Goal: Find specific page/section: Find specific page/section

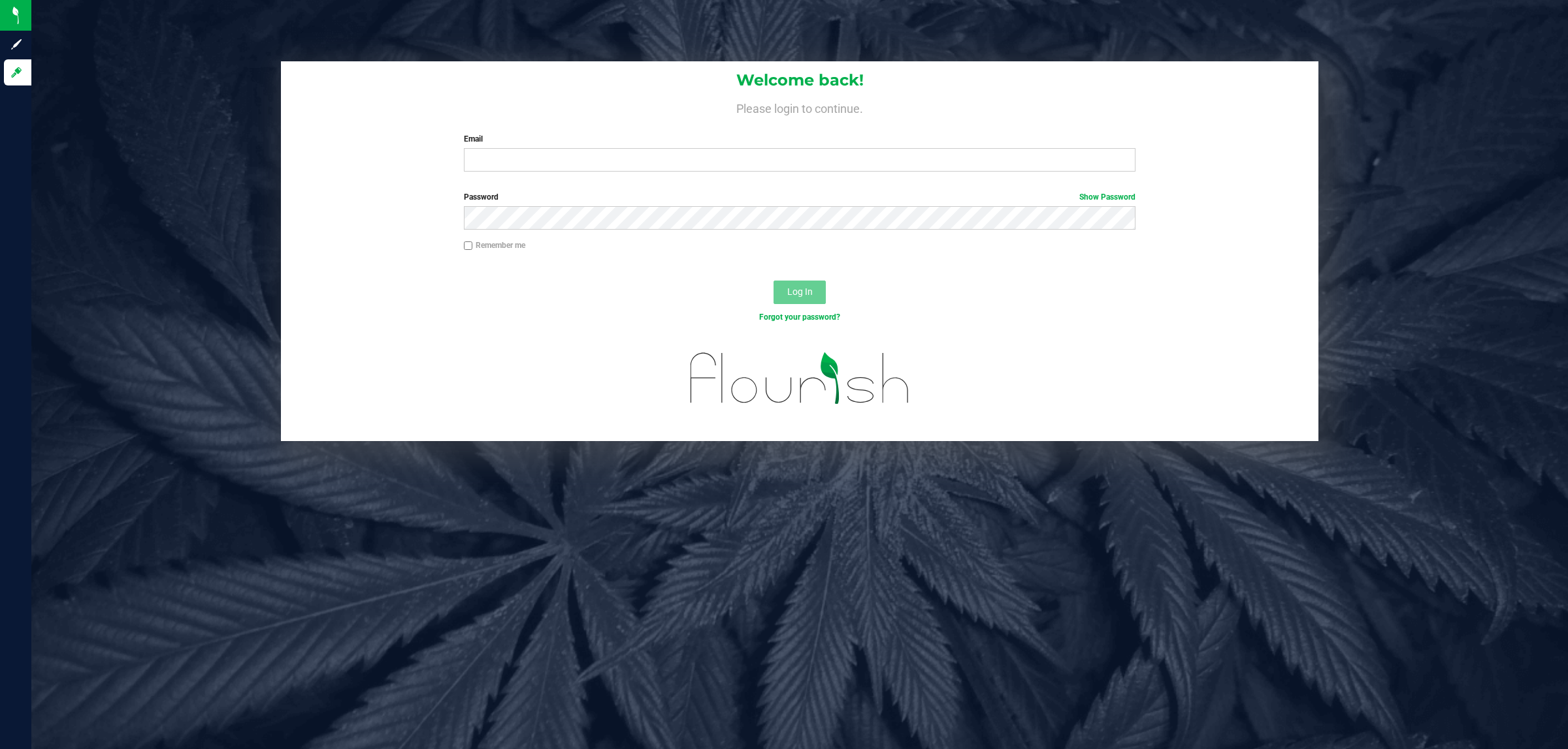
click at [512, 184] on form "Welcome back! Please login to continue. Email Required Please format your email…" at bounding box center [799, 251] width 1018 height 380
click at [525, 167] on input "Email" at bounding box center [799, 160] width 672 height 23
type input "jasullivan@liveparallel.com"
click at [465, 248] on input "Remember me" at bounding box center [468, 246] width 9 height 9
checkbox input "true"
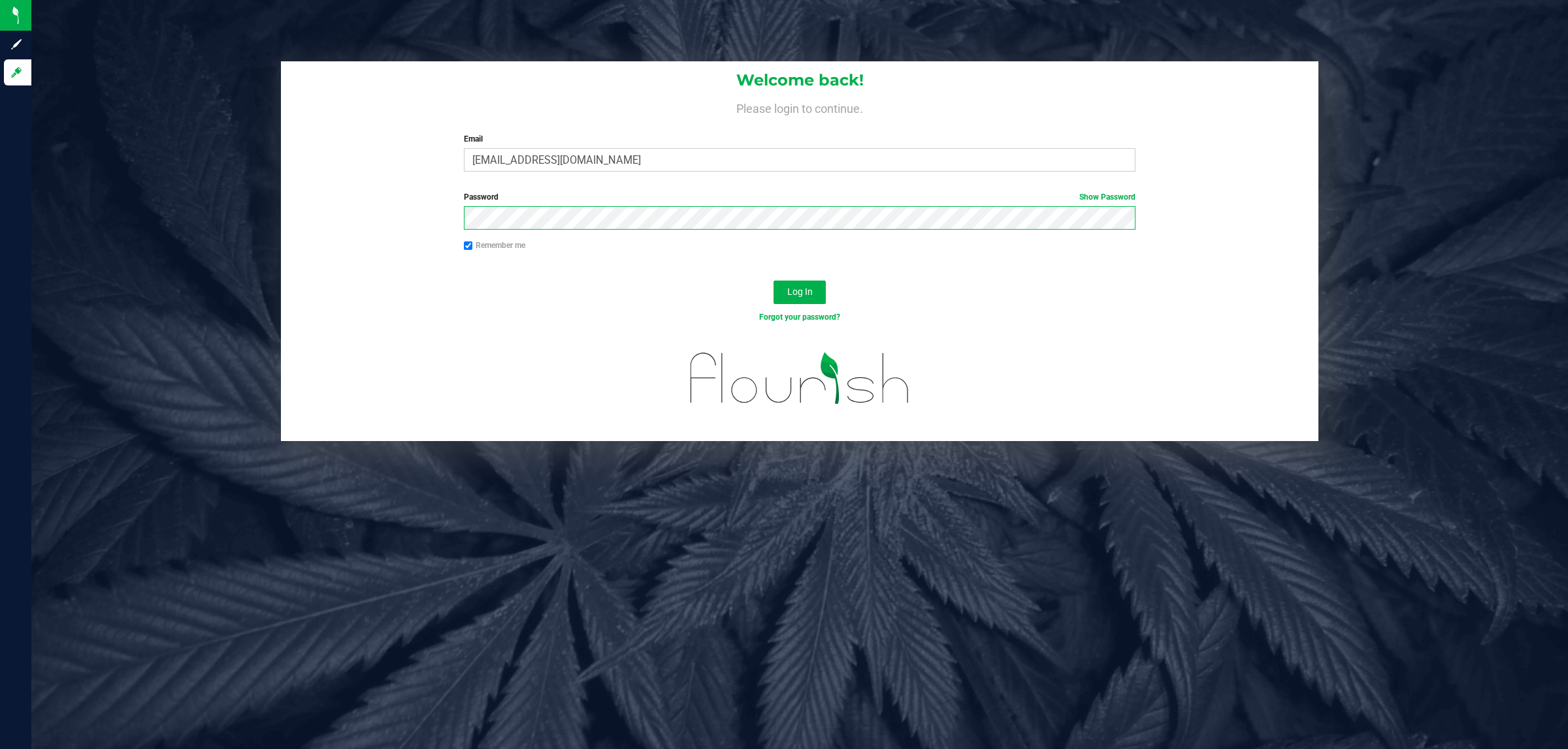
click at [774, 281] on button "Log In" at bounding box center [800, 292] width 52 height 23
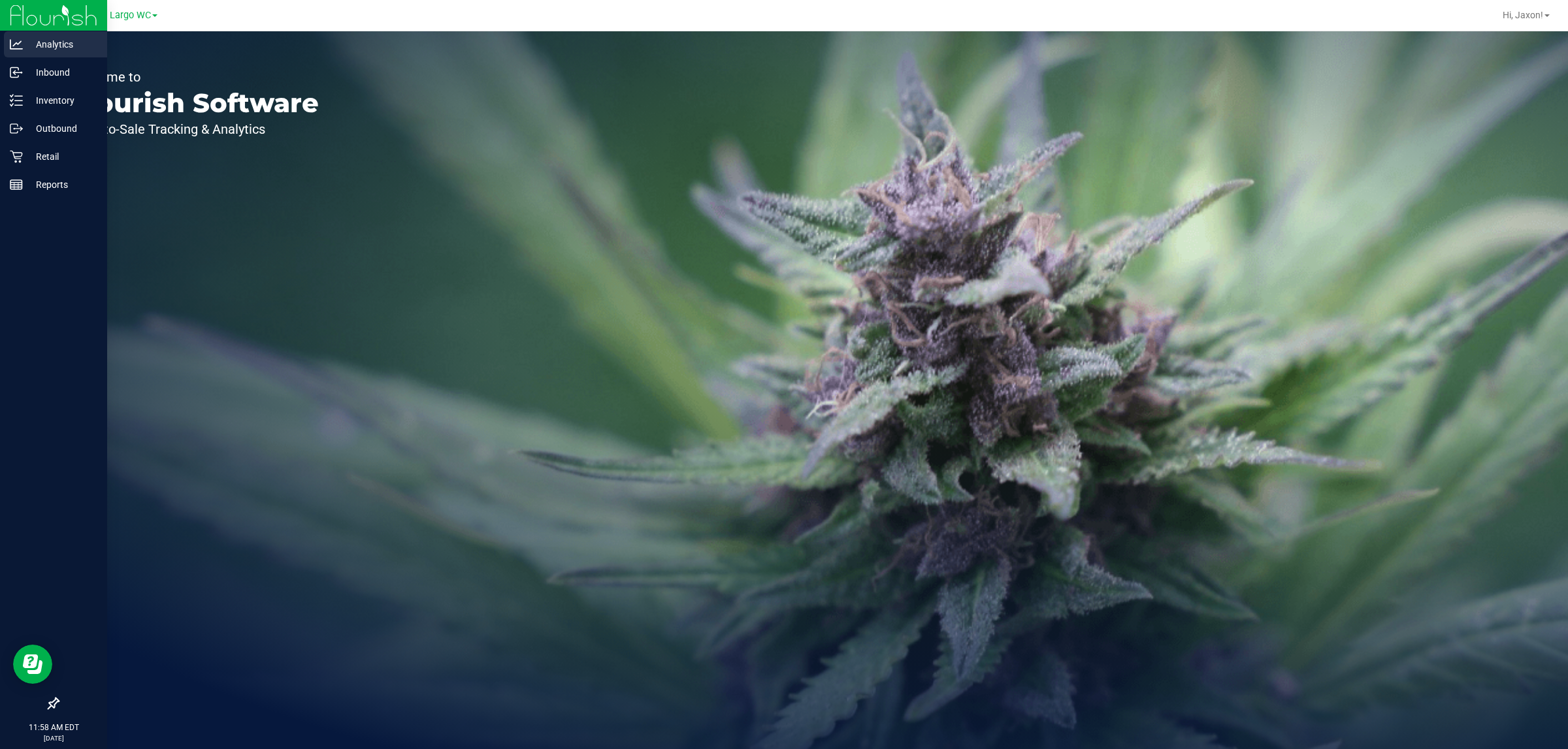
click at [71, 34] on div "Analytics" at bounding box center [55, 44] width 103 height 26
